Goal: Task Accomplishment & Management: Manage account settings

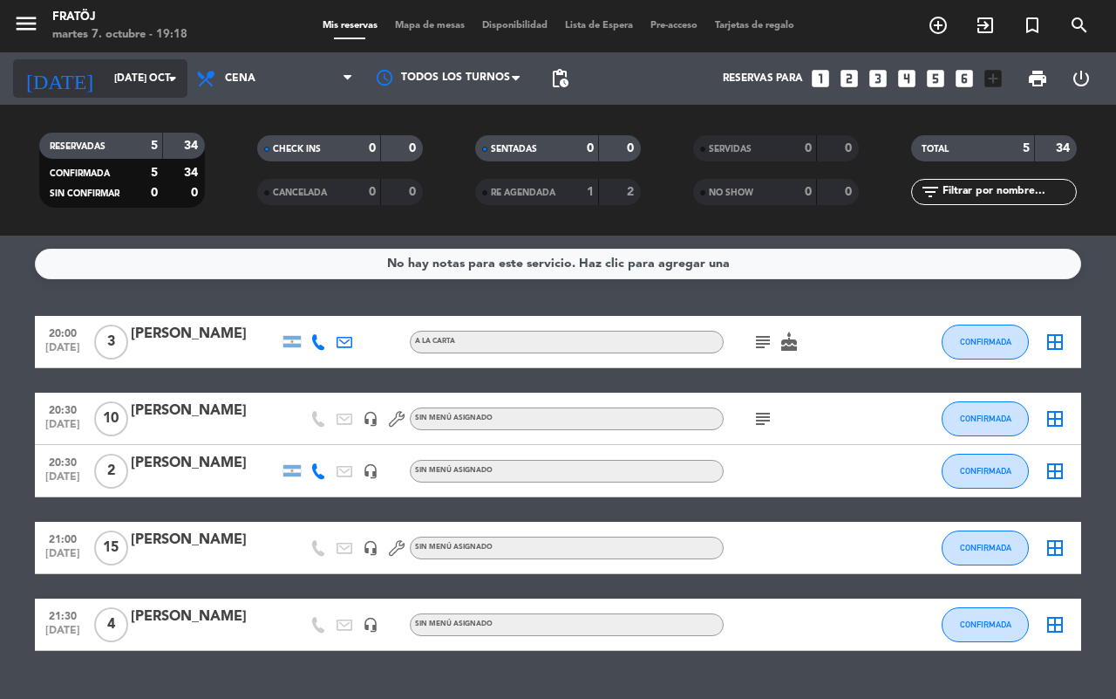
click at [106, 88] on input "[DATE] oct." at bounding box center [175, 79] width 139 height 30
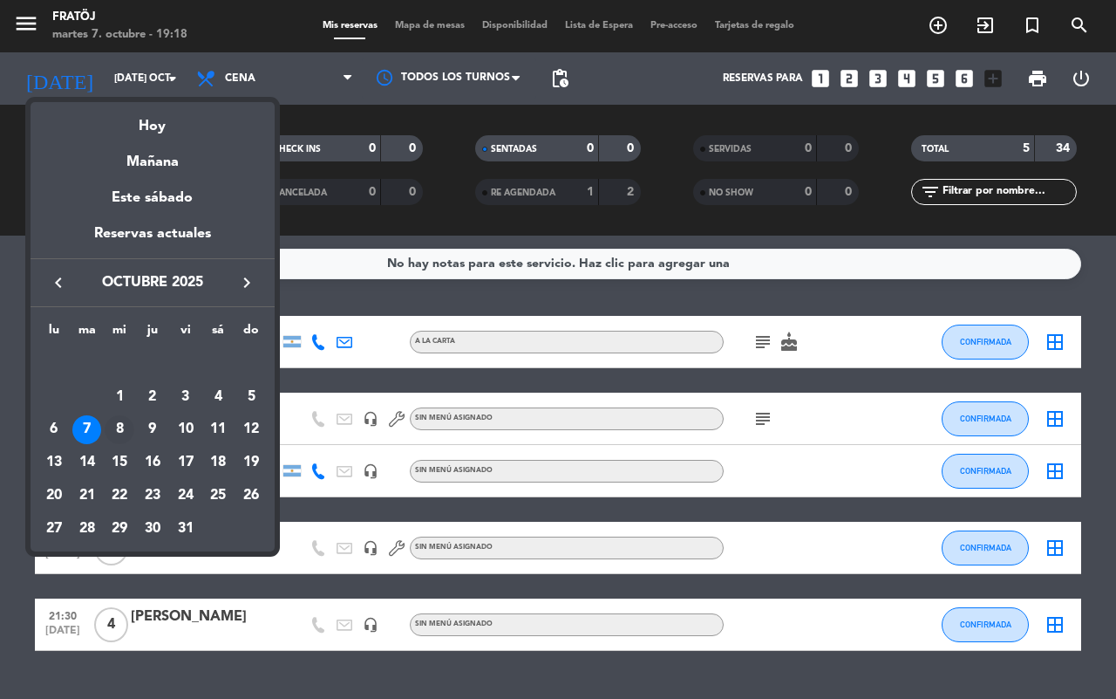
click at [113, 432] on div "8" at bounding box center [120, 430] width 30 height 30
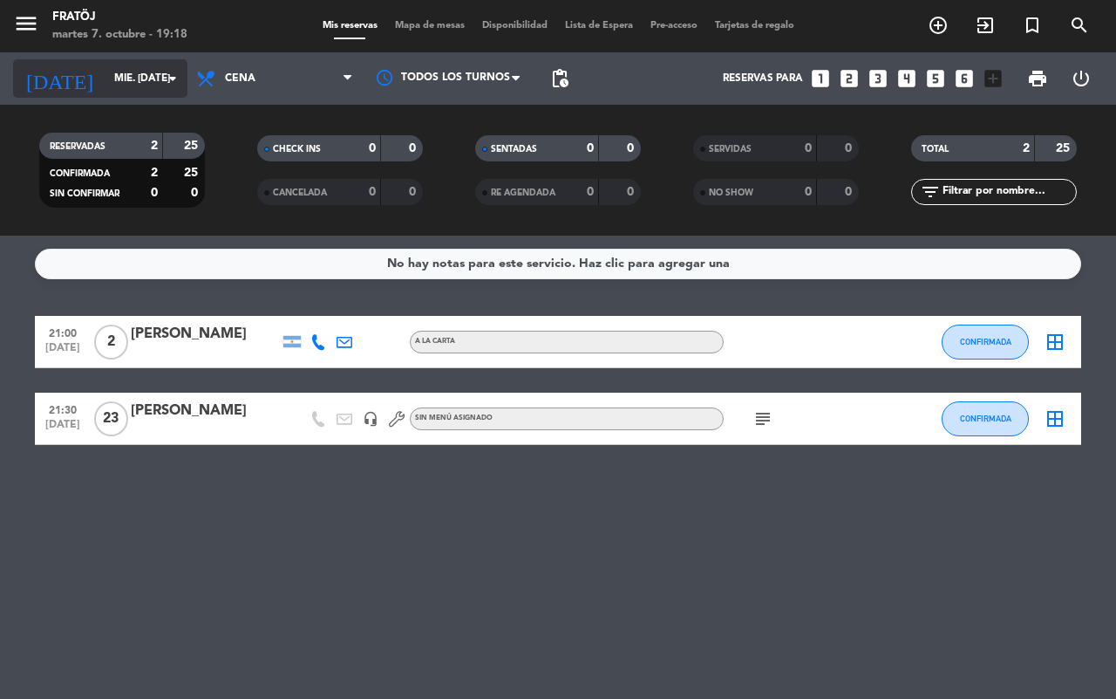
click at [142, 81] on input "mié. [DATE]" at bounding box center [175, 79] width 139 height 30
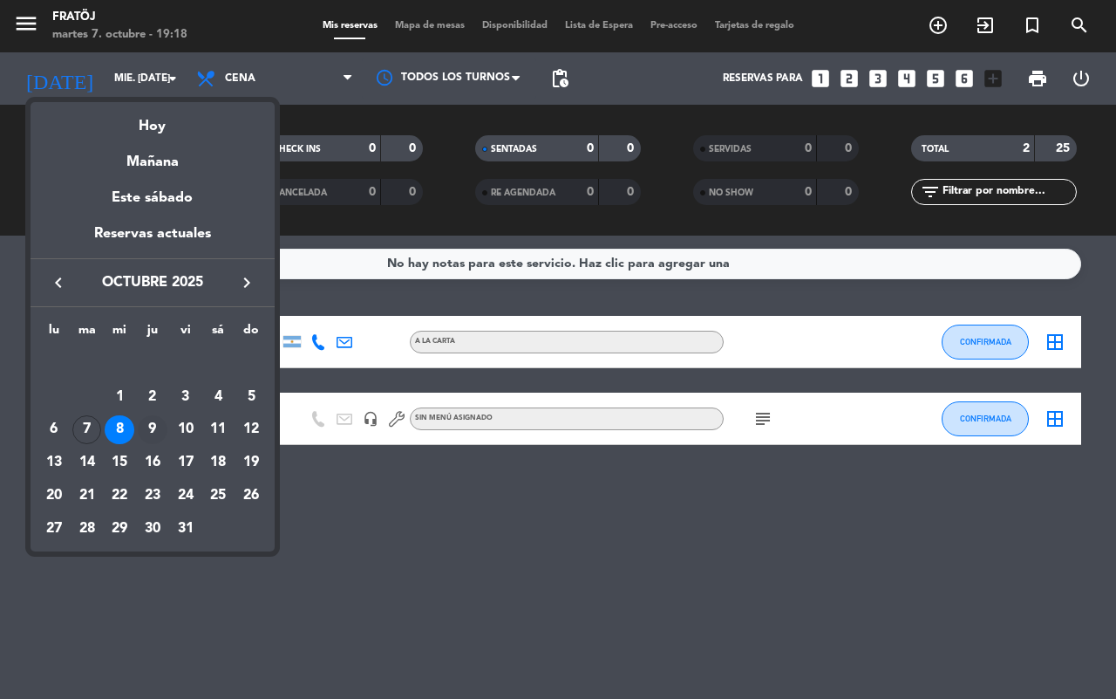
click at [153, 428] on div "9" at bounding box center [153, 430] width 30 height 30
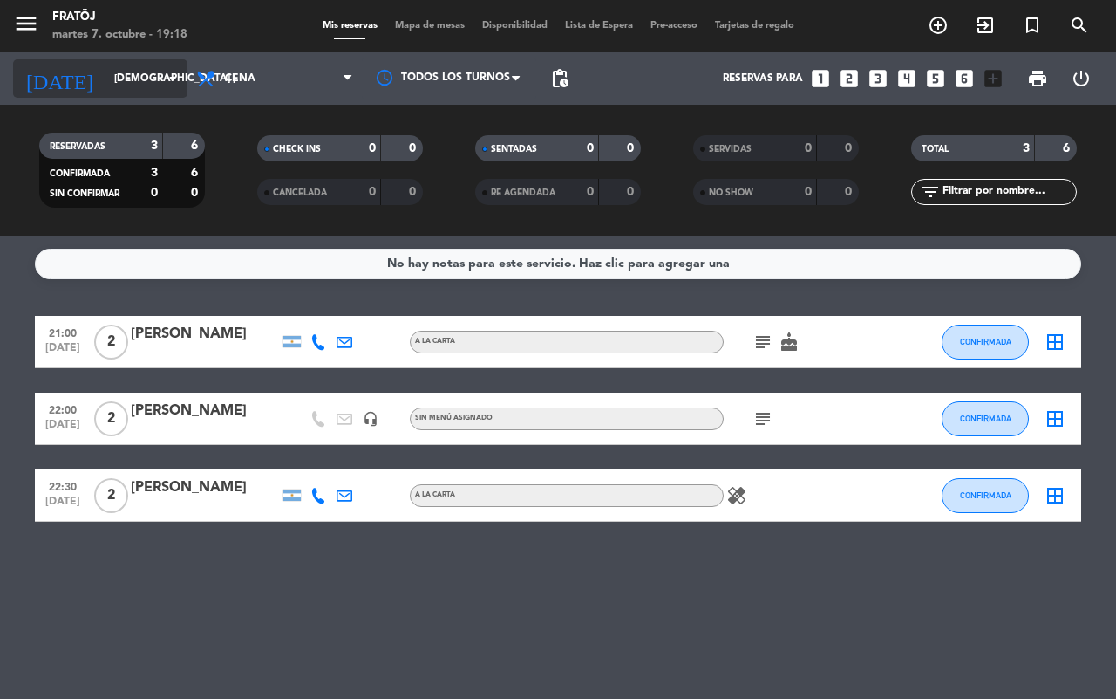
click at [140, 72] on input "[DEMOGRAPHIC_DATA] [DATE]" at bounding box center [175, 79] width 139 height 30
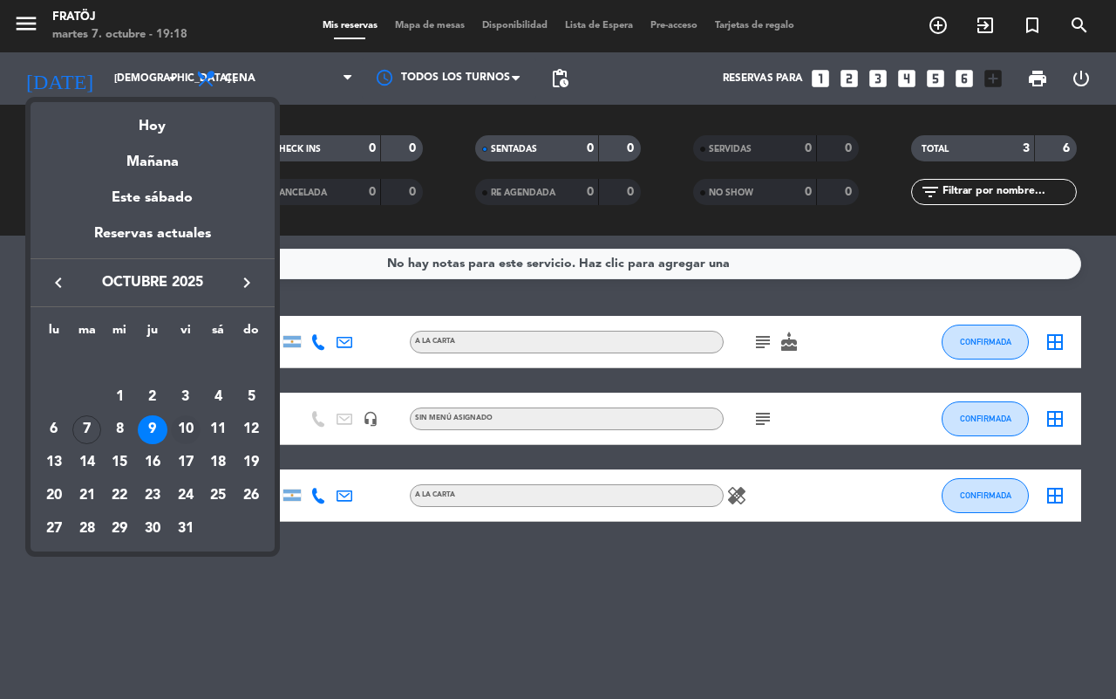
click at [186, 423] on div "10" at bounding box center [186, 430] width 30 height 30
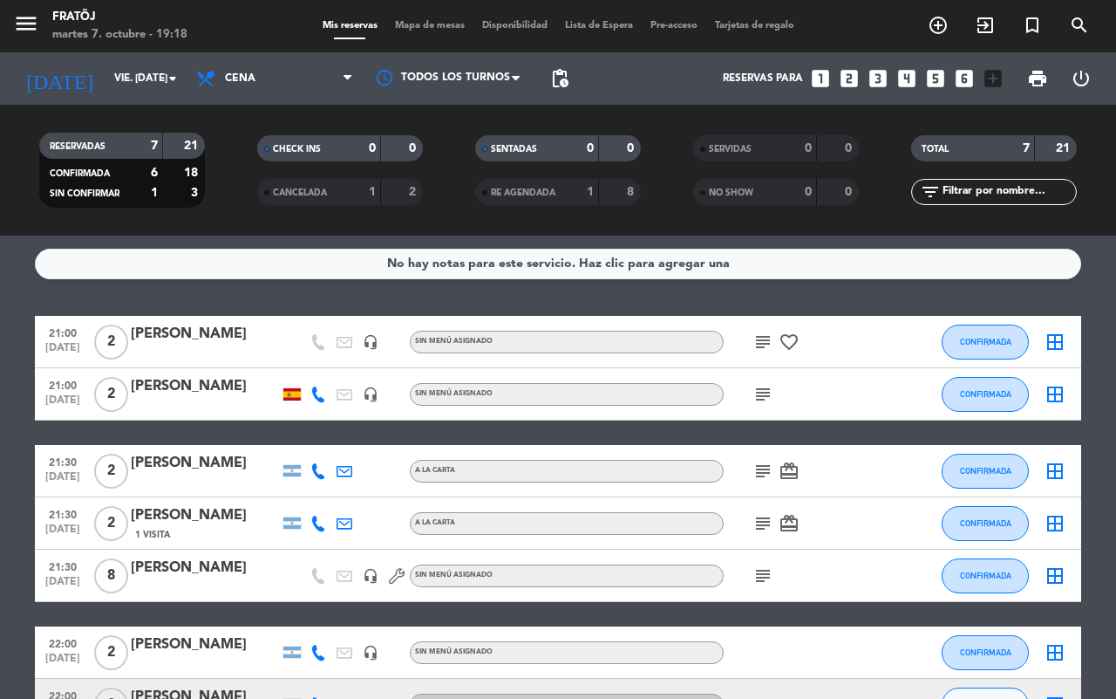
scroll to position [119, 0]
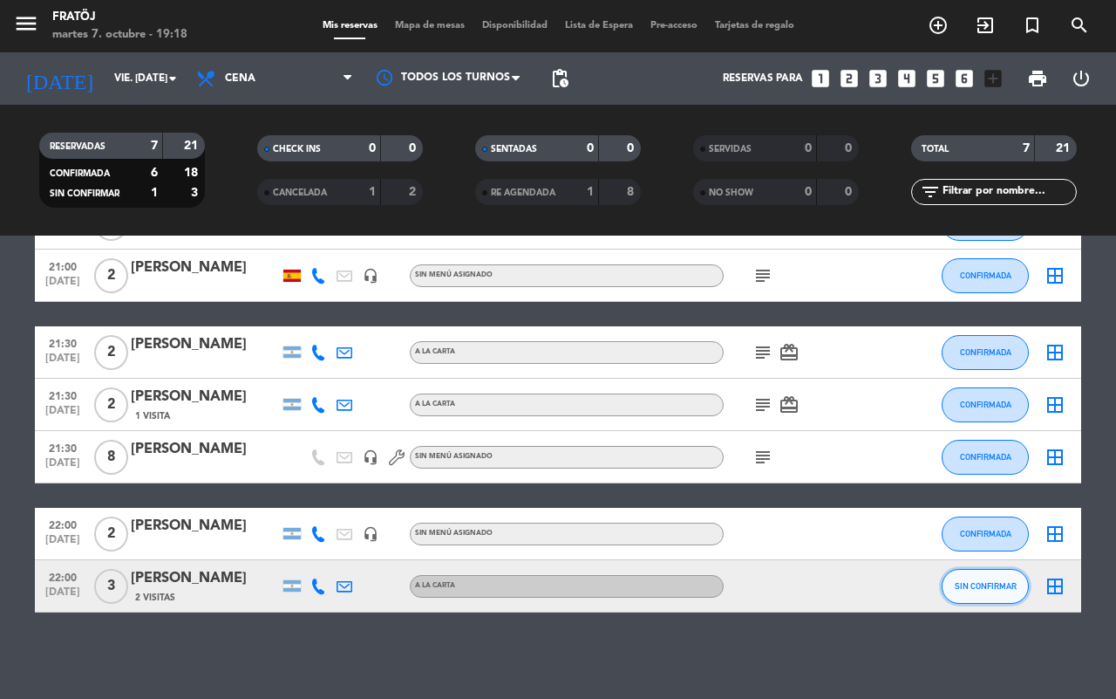
click at [973, 581] on span "SIN CONFIRMAR" at bounding box center [986, 586] width 62 height 10
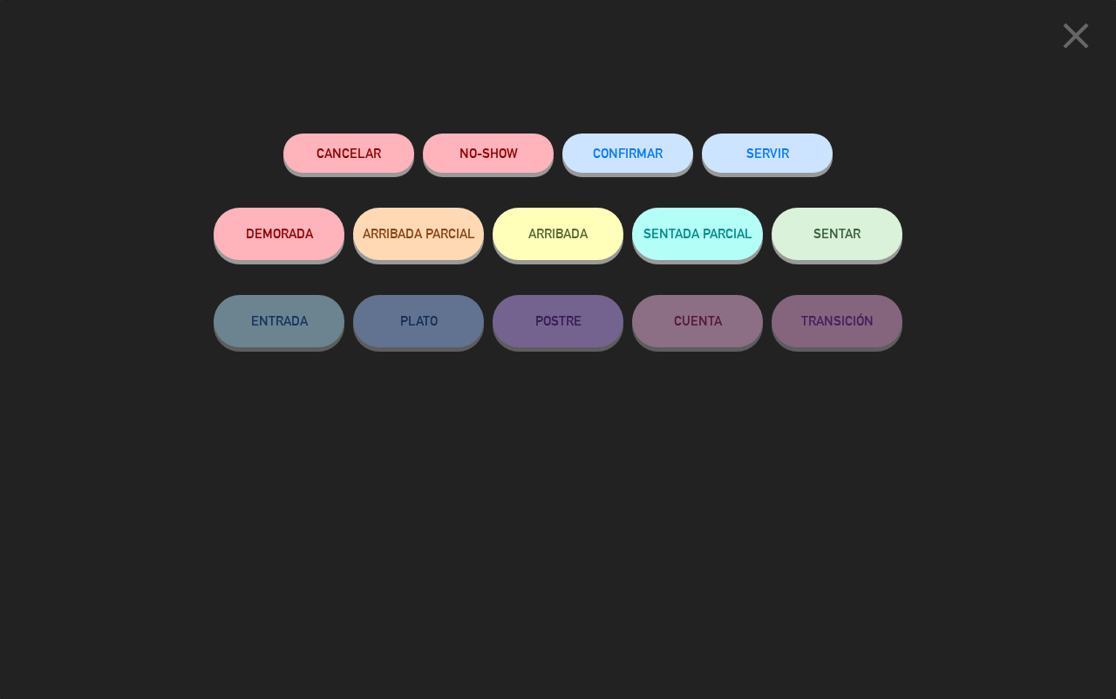
click at [657, 158] on span "CONFIRMAR" at bounding box center [628, 153] width 70 height 15
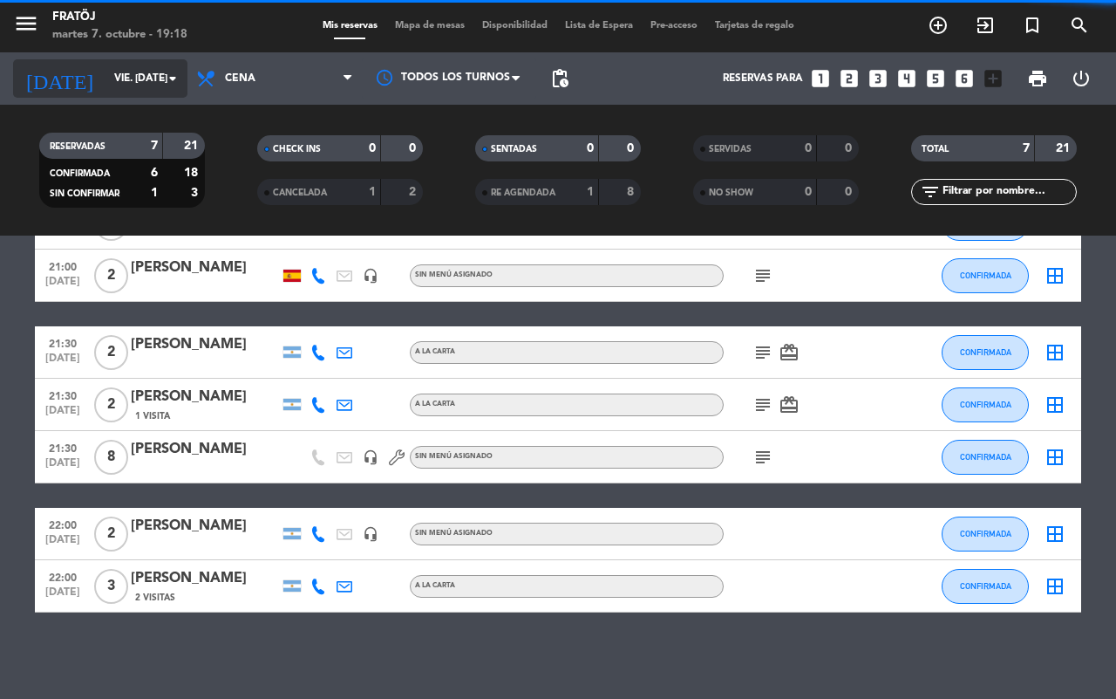
click at [112, 79] on input "vie. [DATE]" at bounding box center [175, 79] width 139 height 30
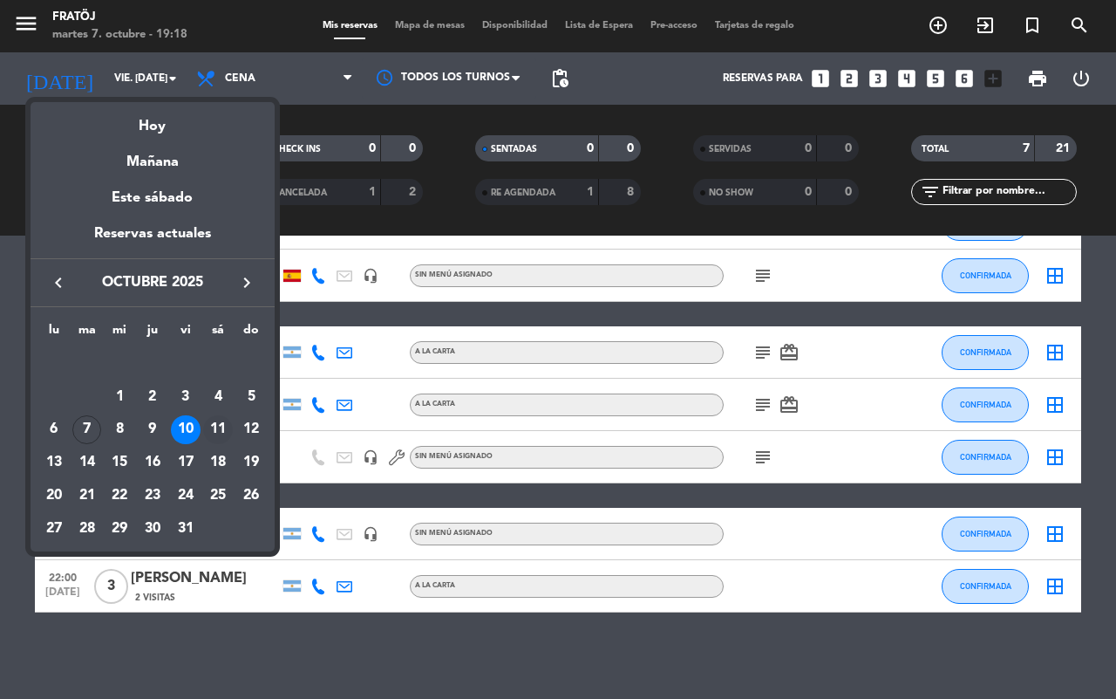
click at [223, 430] on div "11" at bounding box center [218, 430] width 30 height 30
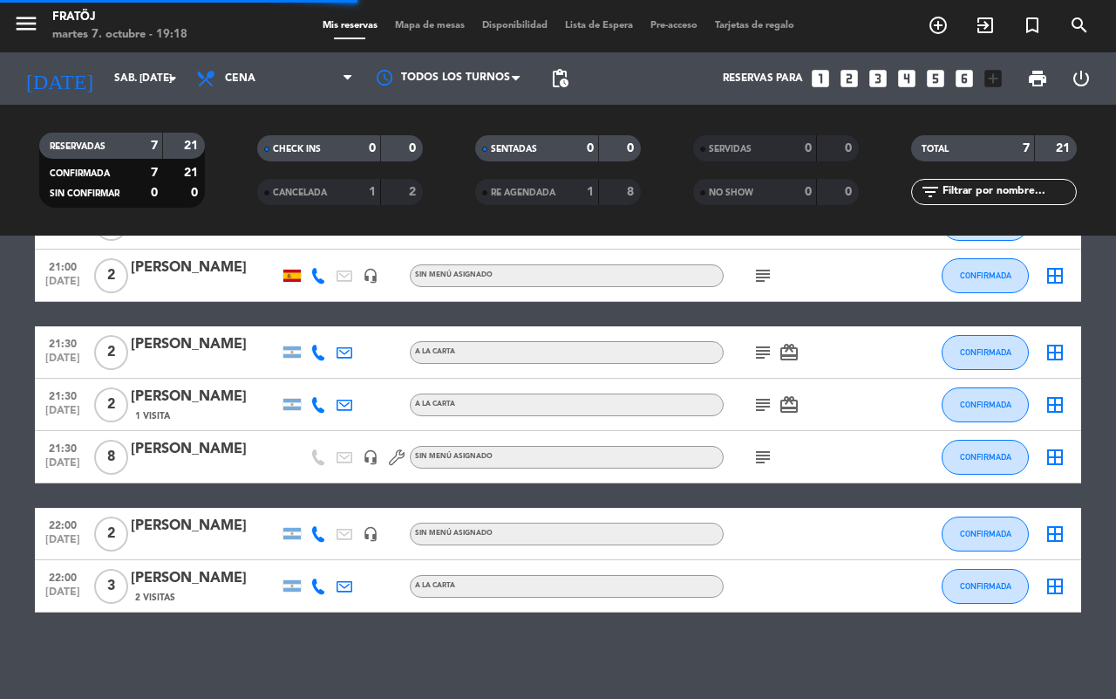
scroll to position [0, 0]
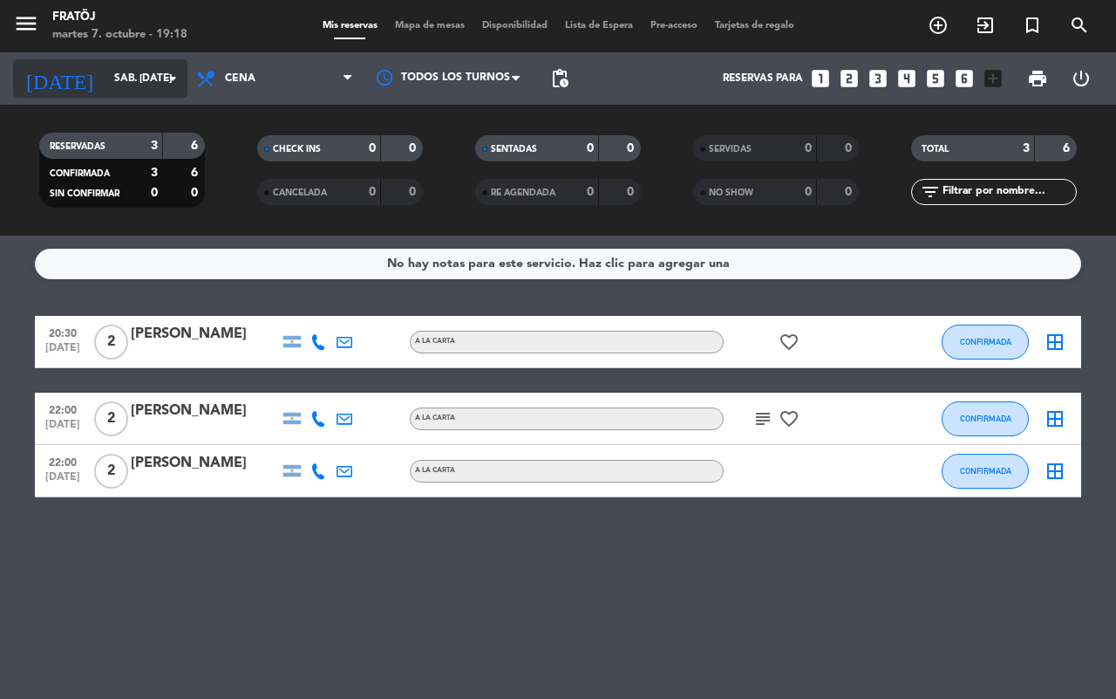
click at [144, 83] on input "sáb. [DATE]" at bounding box center [175, 79] width 139 height 30
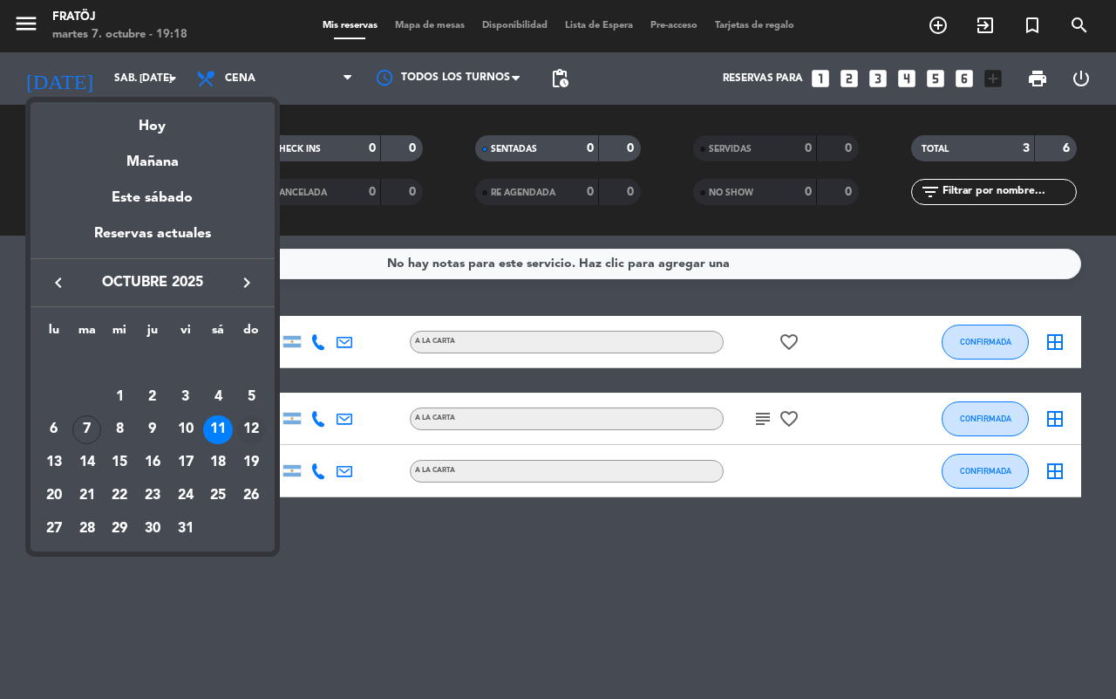
click at [258, 432] on div "12" at bounding box center [251, 430] width 30 height 30
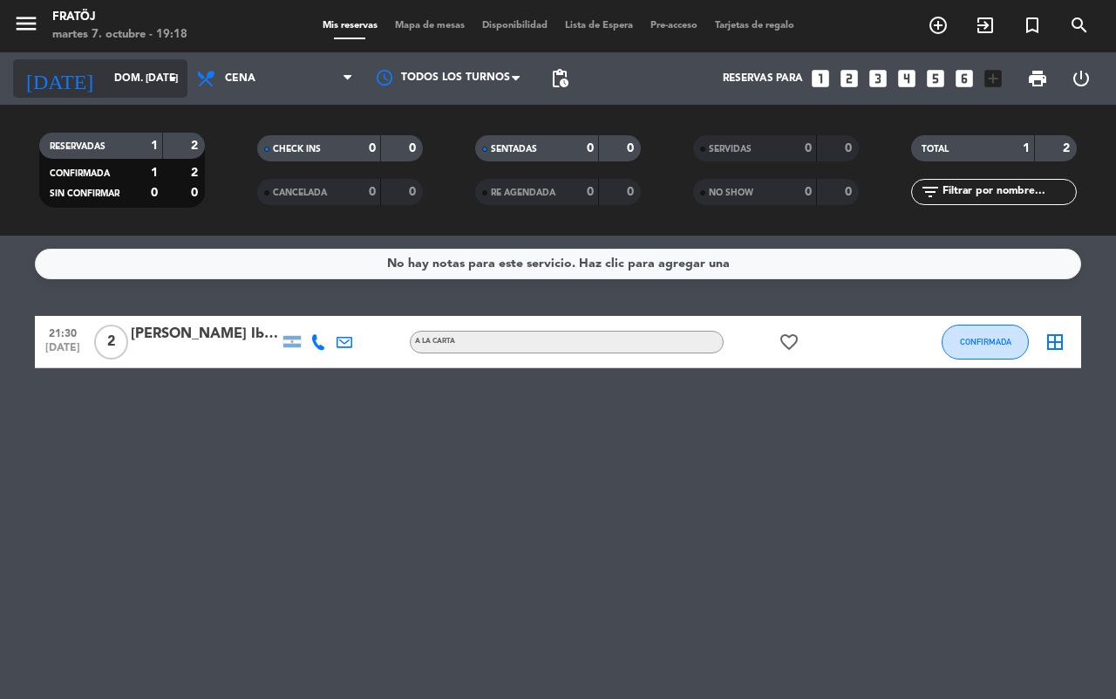
click at [124, 61] on div "[DATE] dom. [DATE] arrow_drop_down" at bounding box center [100, 78] width 174 height 38
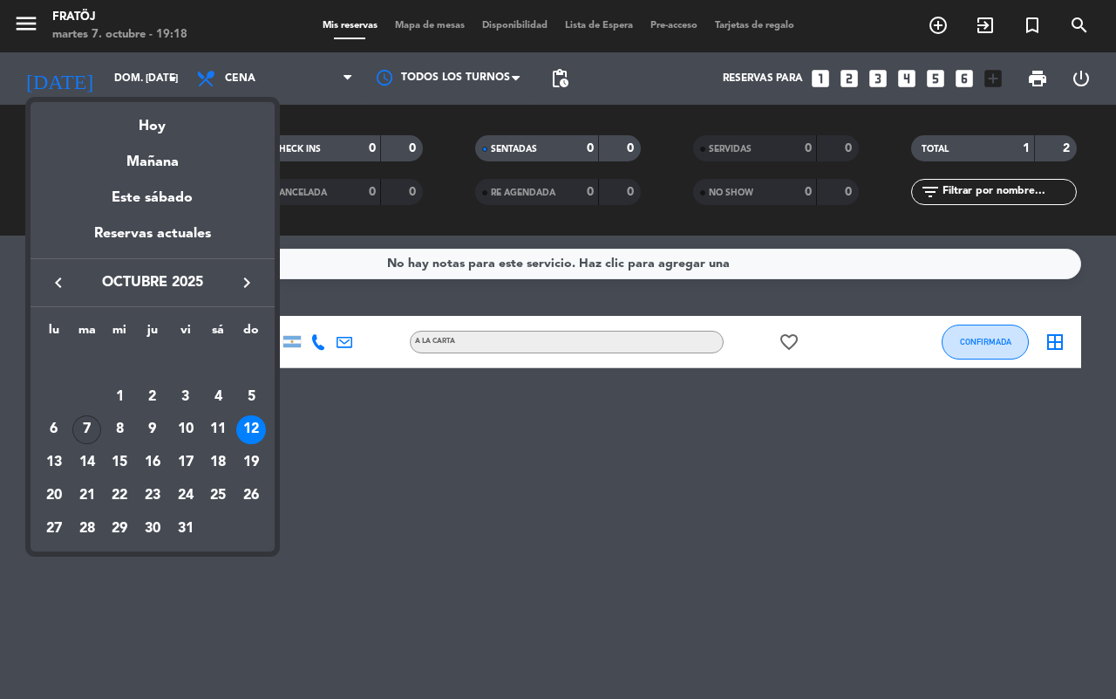
click at [79, 421] on div "7" at bounding box center [87, 430] width 30 height 30
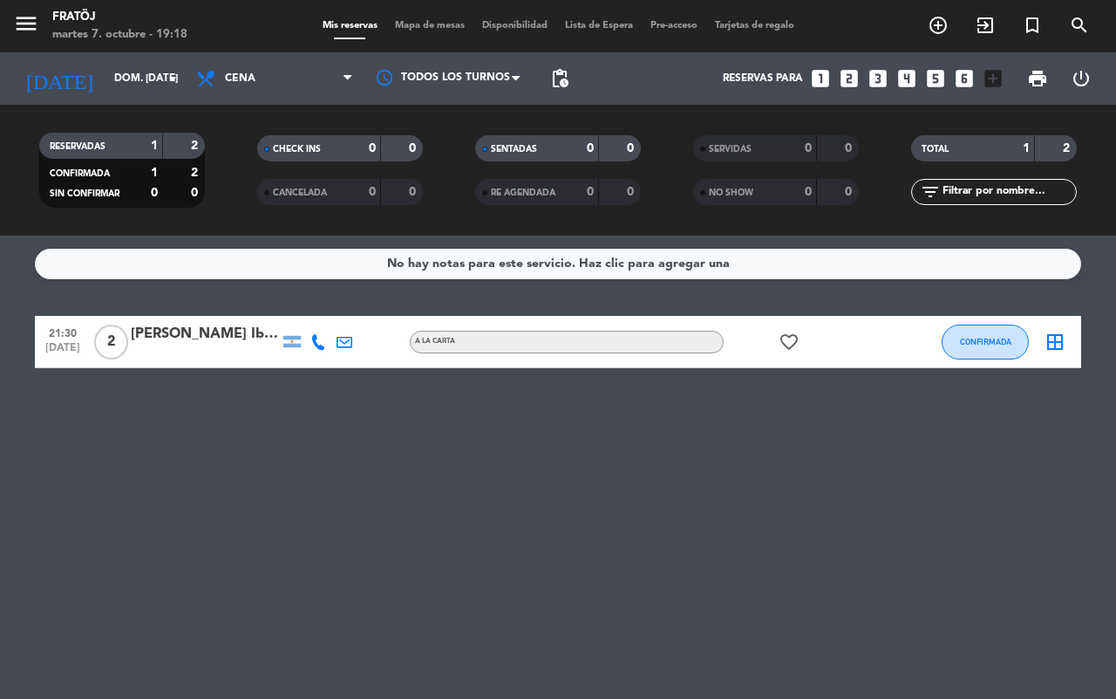
type input "[DATE] oct."
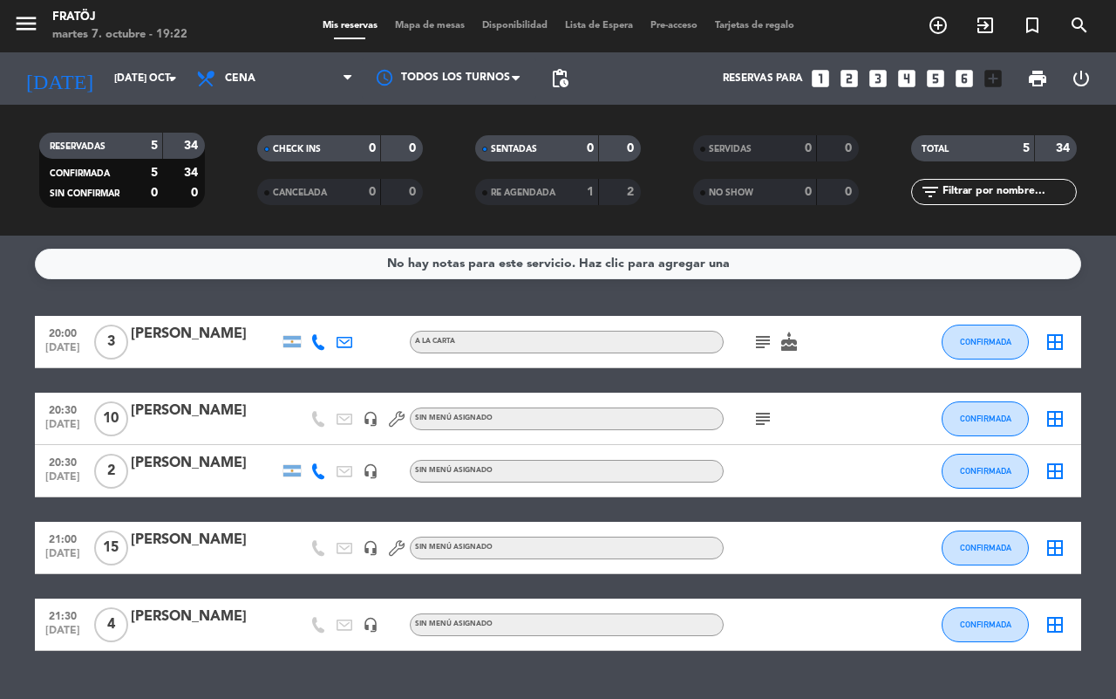
click at [756, 424] on icon "subject" at bounding box center [763, 418] width 21 height 21
click at [259, 417] on div "[PERSON_NAME]" at bounding box center [205, 410] width 148 height 23
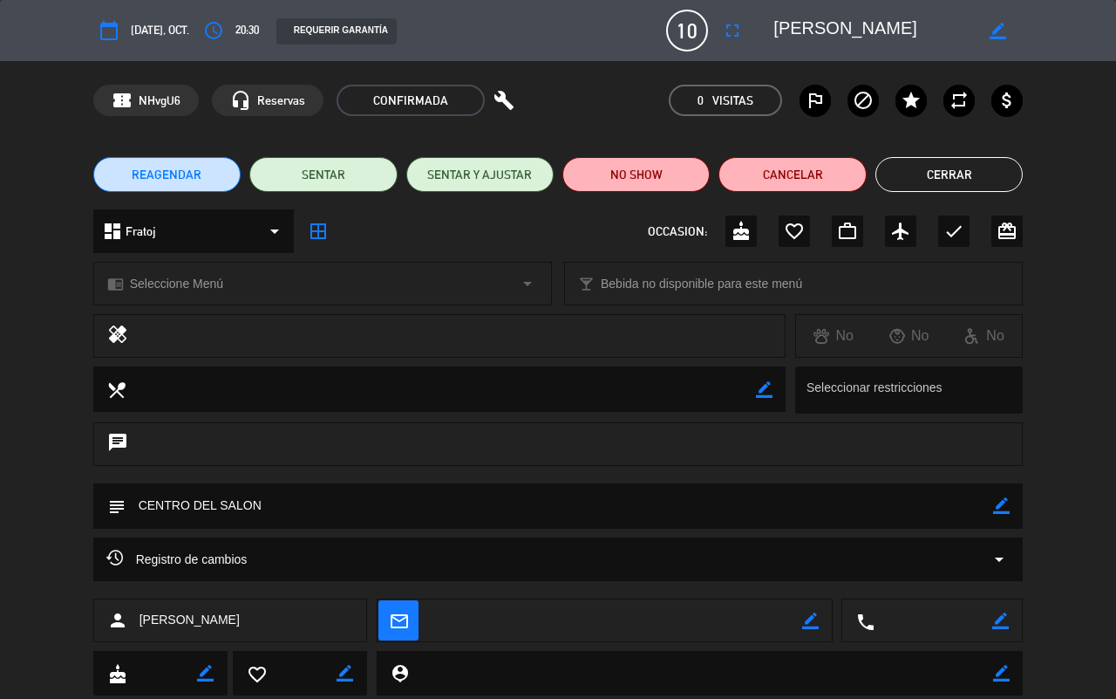
click at [930, 174] on button "Cerrar" at bounding box center [949, 174] width 147 height 35
